Goal: Navigation & Orientation: Find specific page/section

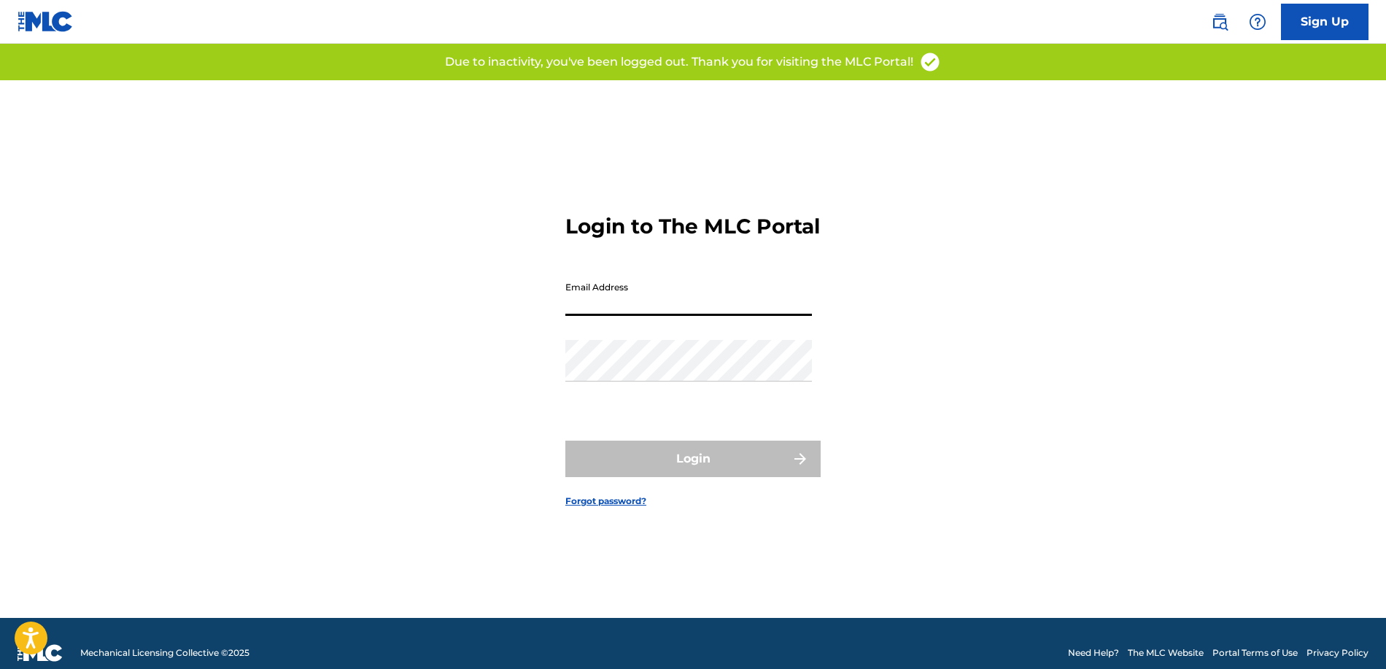
type input "[EMAIL_ADDRESS][DOMAIN_NAME]"
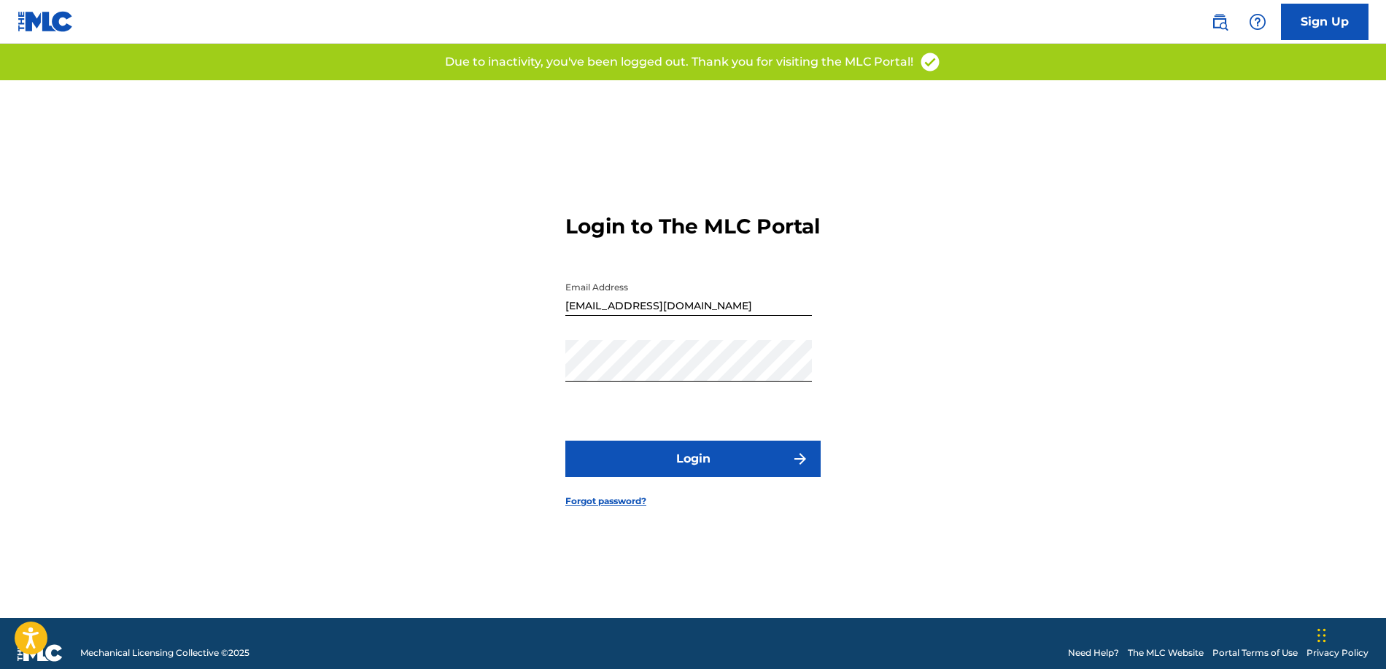
click at [653, 456] on button "Login" at bounding box center [692, 459] width 255 height 36
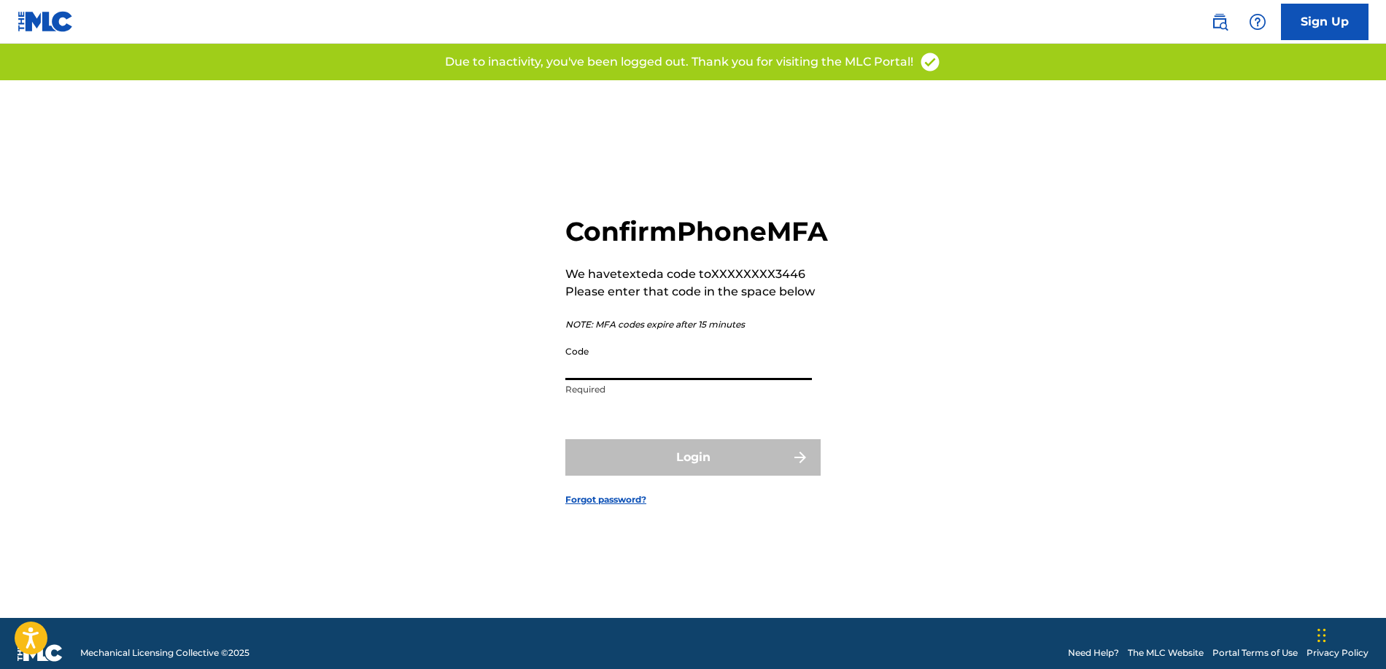
click at [682, 380] on input "Code" at bounding box center [688, 359] width 247 height 42
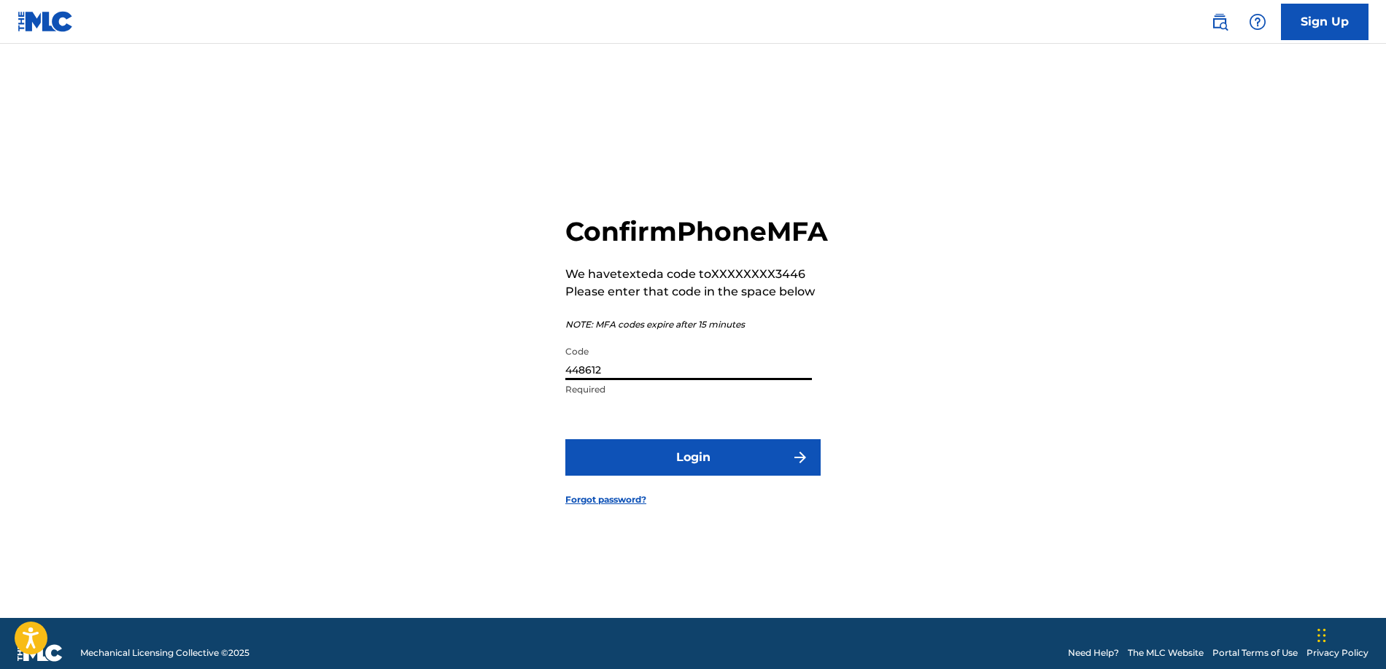
type input "448612"
click at [693, 473] on button "Login" at bounding box center [692, 457] width 255 height 36
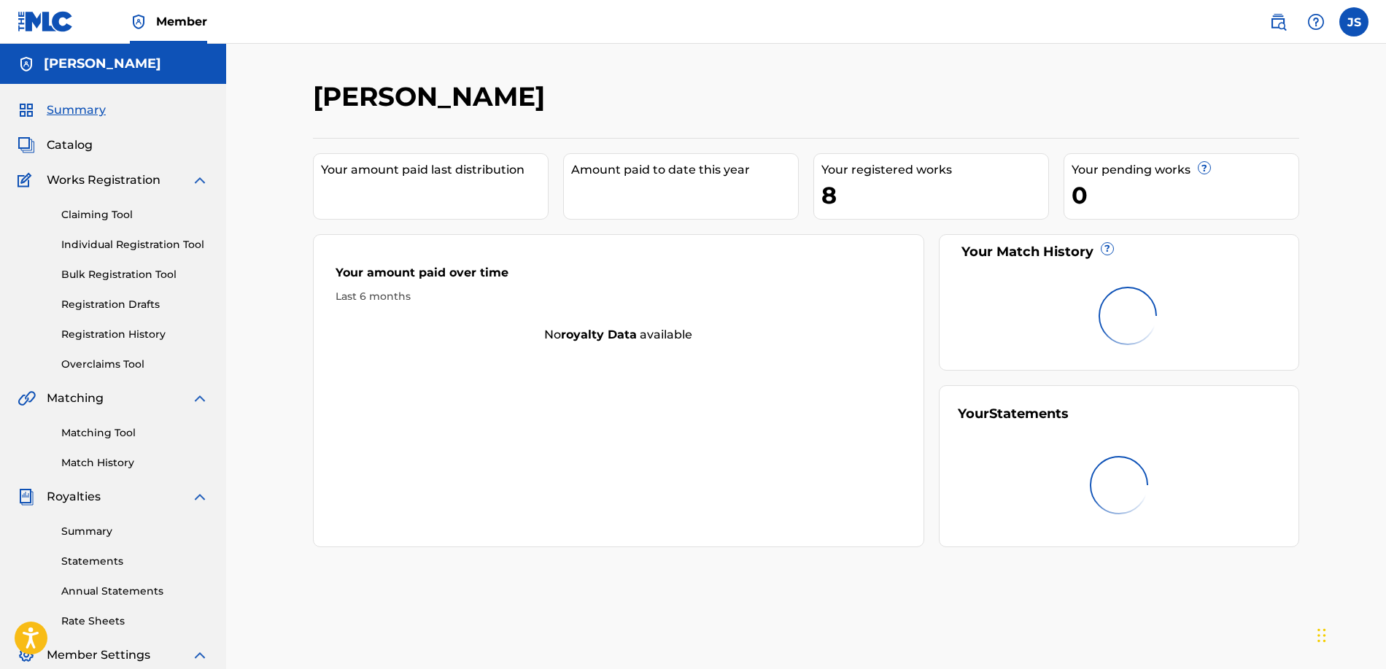
scroll to position [3, 0]
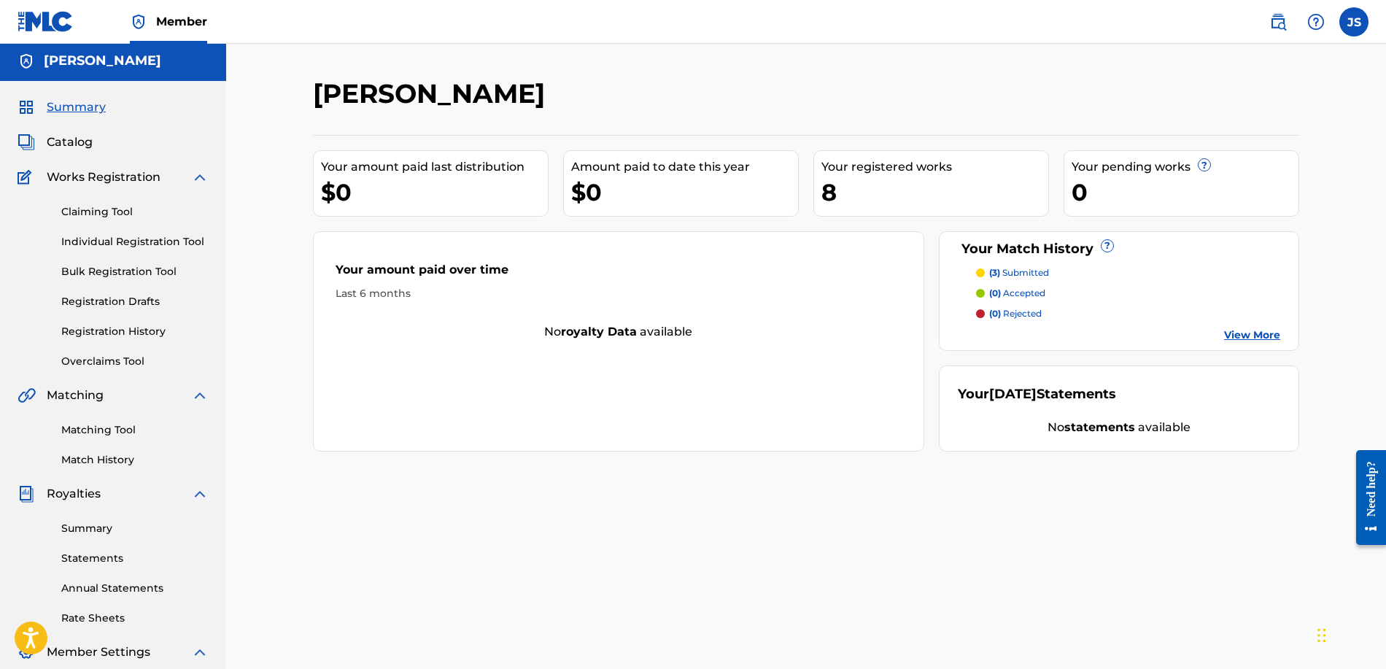
click at [1017, 295] on p "(0) accepted" at bounding box center [1017, 293] width 56 height 13
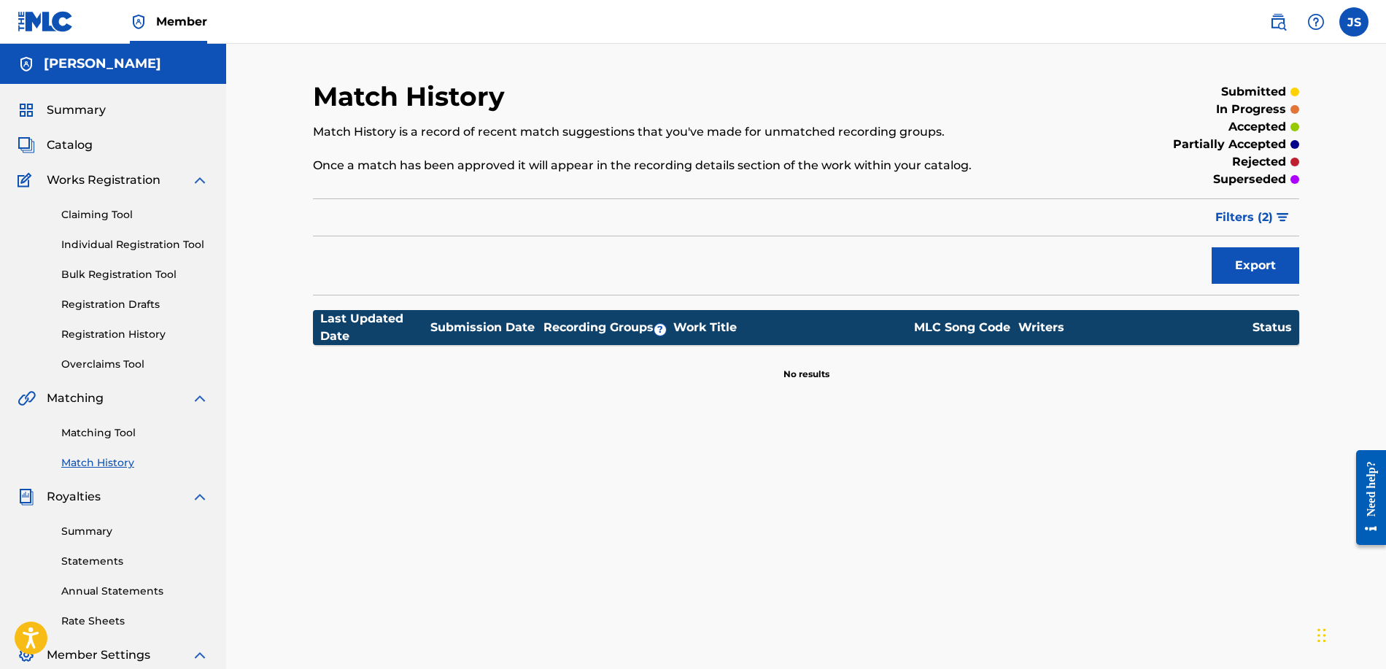
click at [115, 437] on link "Matching Tool" at bounding box center [134, 432] width 147 height 15
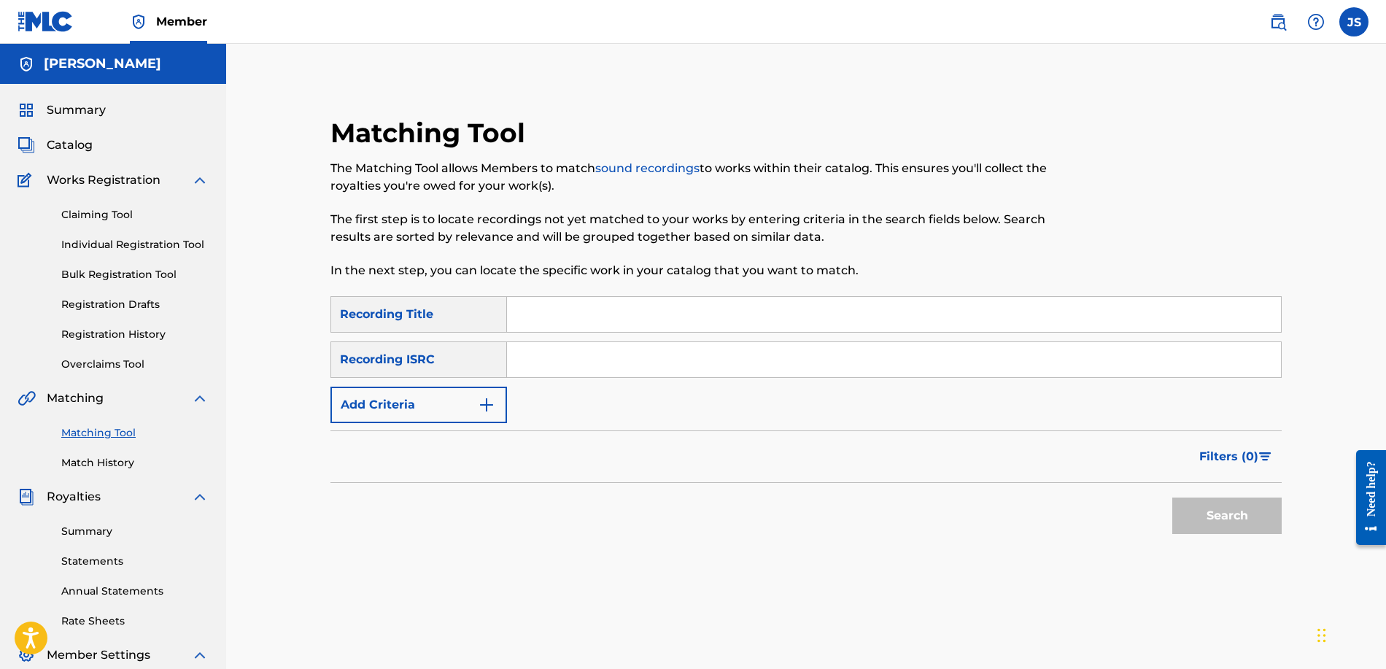
click at [118, 458] on link "Match History" at bounding box center [134, 462] width 147 height 15
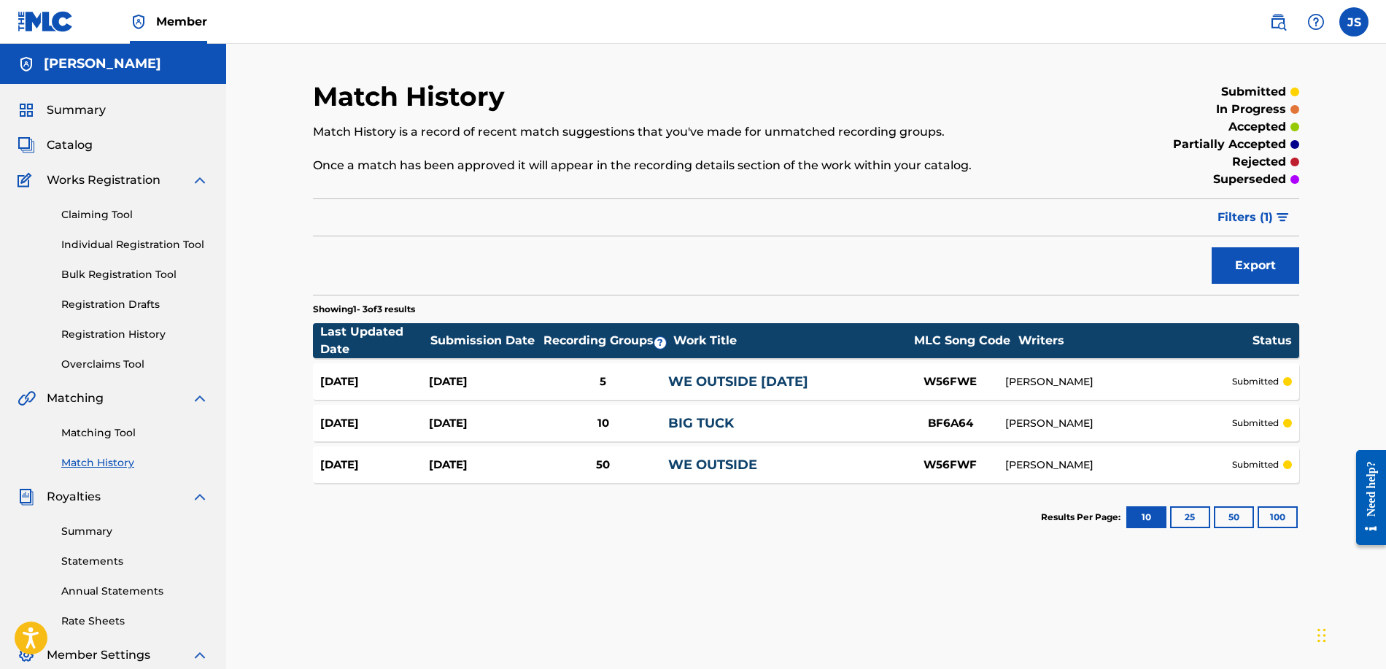
click at [1288, 427] on div at bounding box center [1287, 423] width 9 height 9
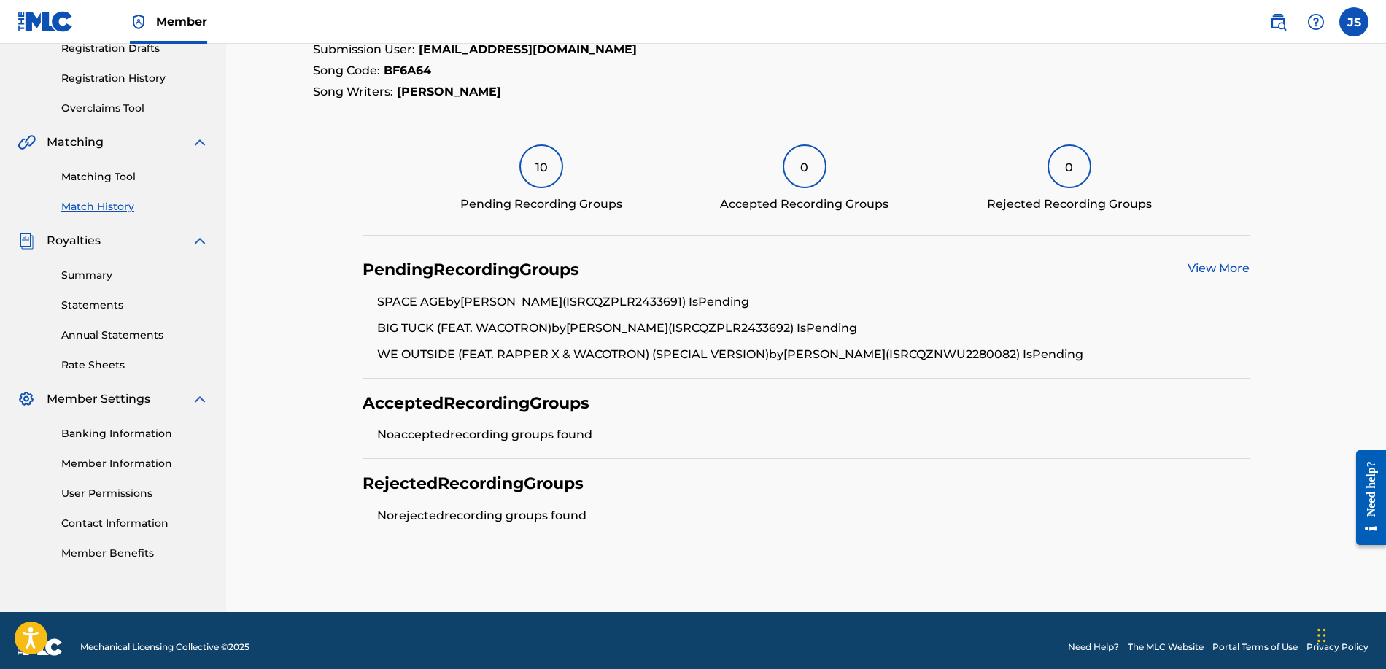
scroll to position [24, 0]
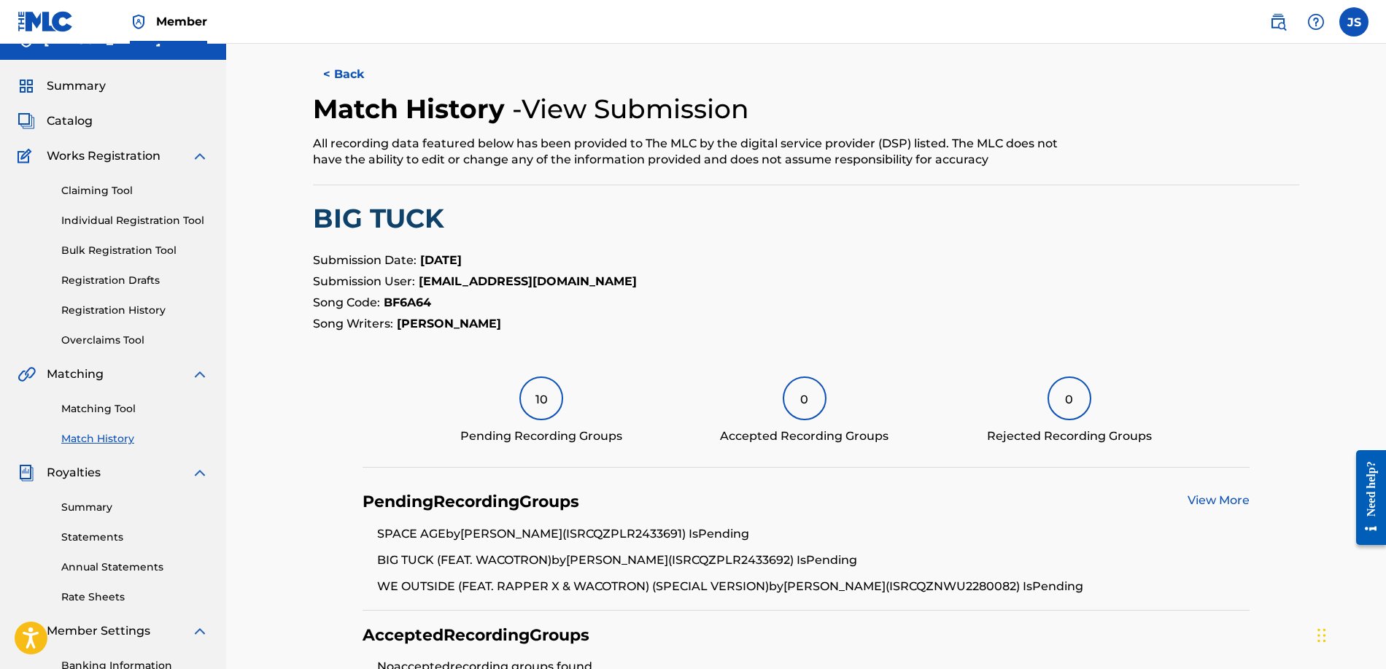
click at [77, 132] on div "Summary Catalog Works Registration Claiming Tool Individual Registration Tool B…" at bounding box center [113, 435] width 226 height 750
click at [77, 125] on span "Catalog" at bounding box center [70, 121] width 46 height 18
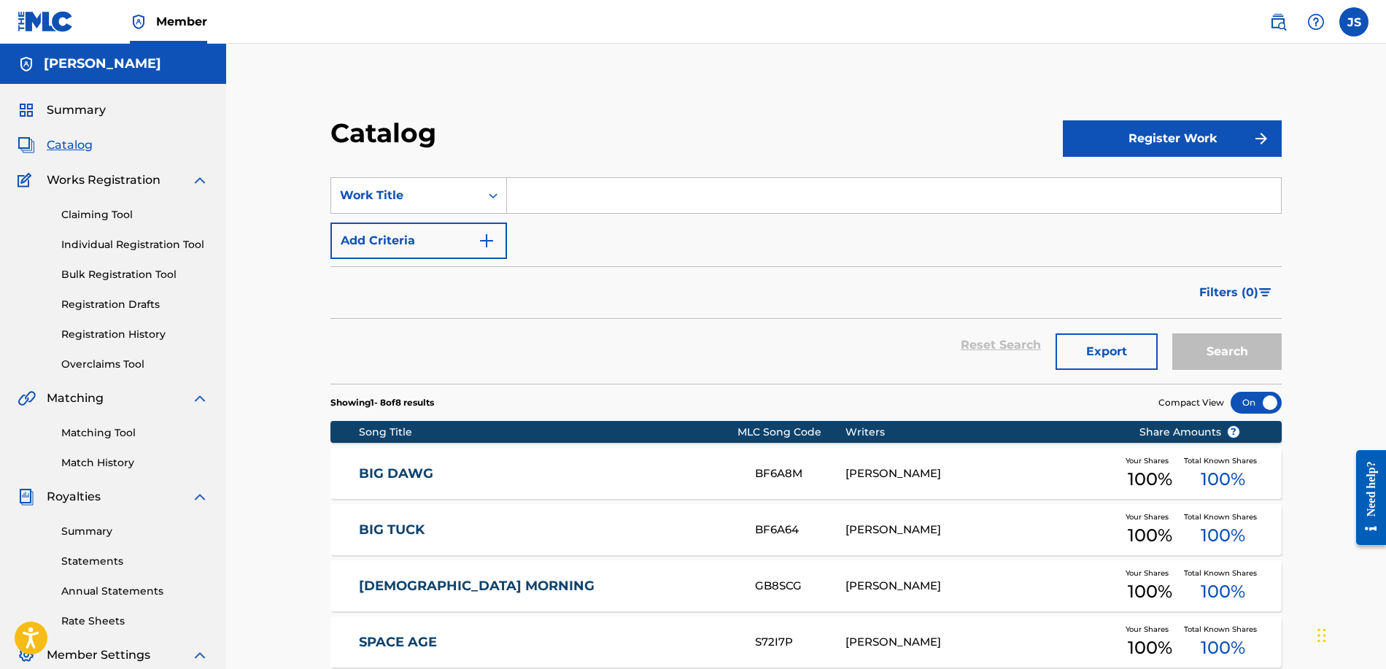
click at [92, 108] on span "Summary" at bounding box center [76, 110] width 59 height 18
